Goal: Task Accomplishment & Management: Complete application form

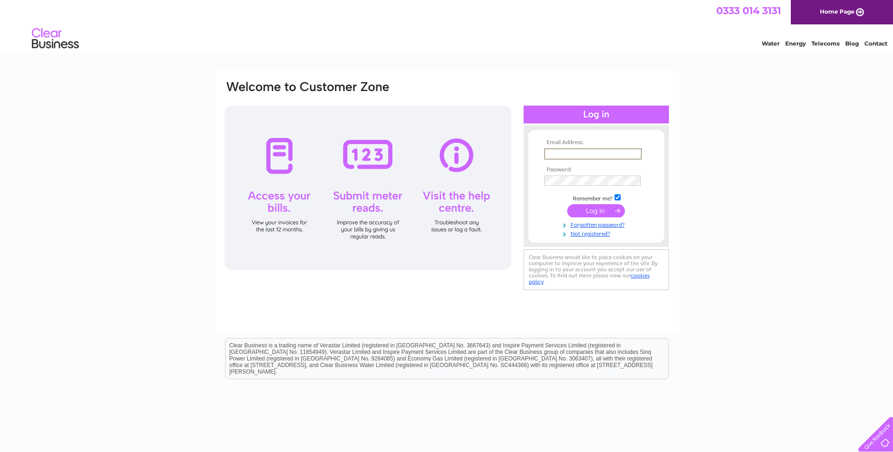
click at [550, 150] on input "text" at bounding box center [593, 153] width 98 height 11
type input "petecrossrp64@yahoo.com"
click at [588, 235] on link "Not registered?" at bounding box center [597, 231] width 106 height 9
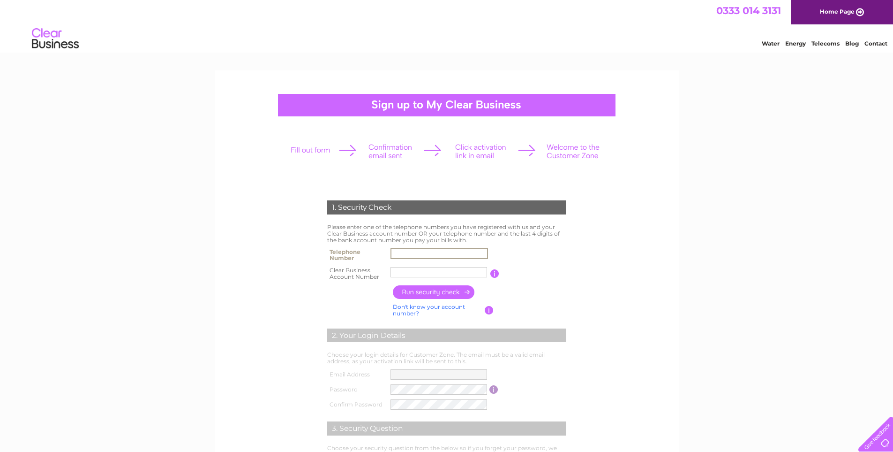
click at [410, 255] on input "text" at bounding box center [440, 253] width 98 height 11
type input "07368759990"
